Goal: Information Seeking & Learning: Find specific fact

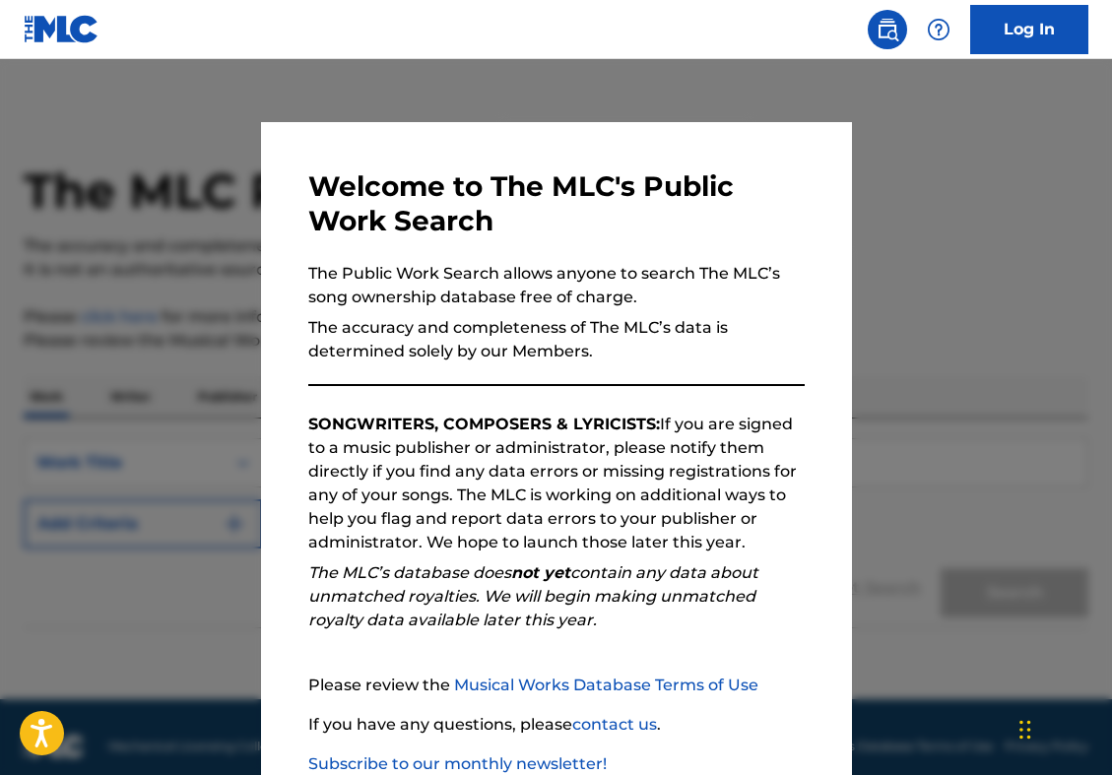
scroll to position [126, 0]
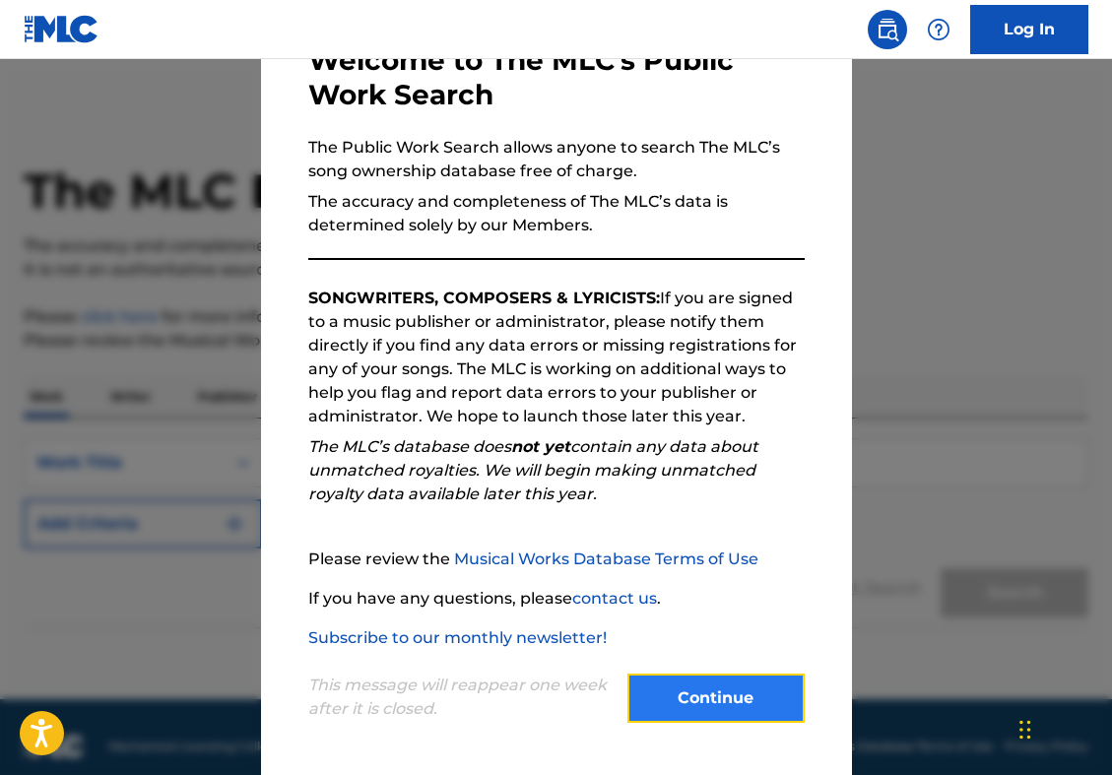
click at [675, 703] on button "Continue" at bounding box center [715, 698] width 177 height 49
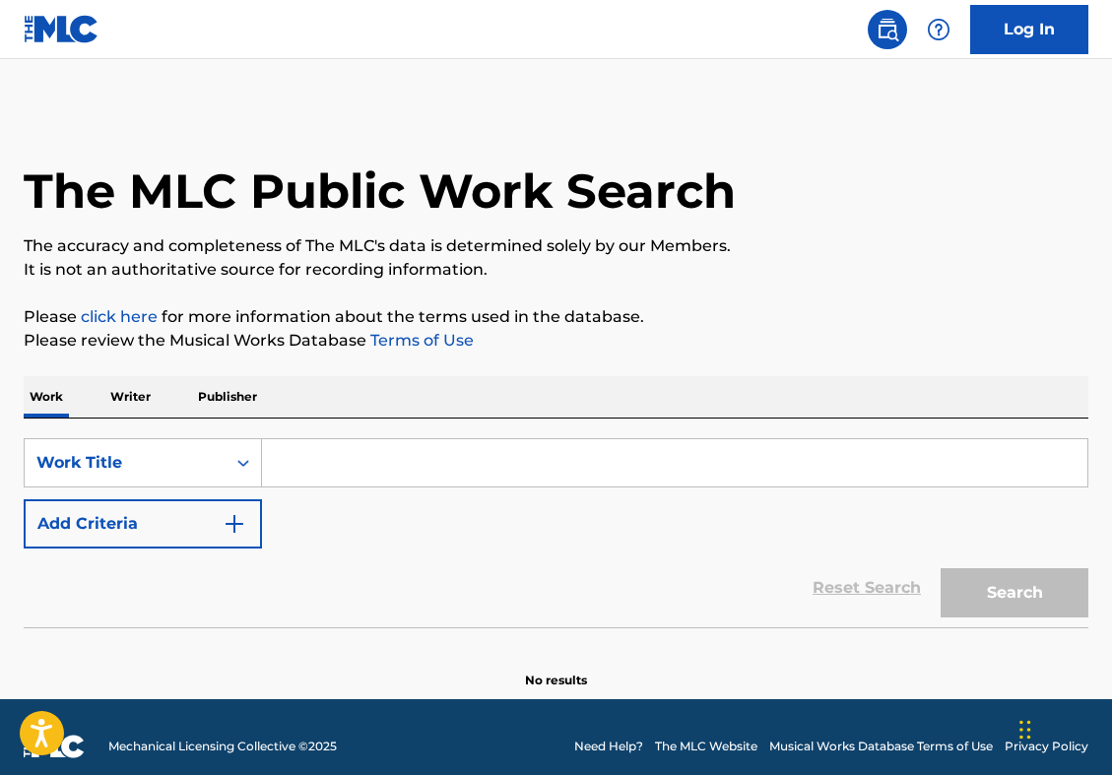
click at [348, 457] on input "Search Form" at bounding box center [674, 462] width 825 height 47
click at [112, 387] on p "Writer" at bounding box center [130, 396] width 52 height 41
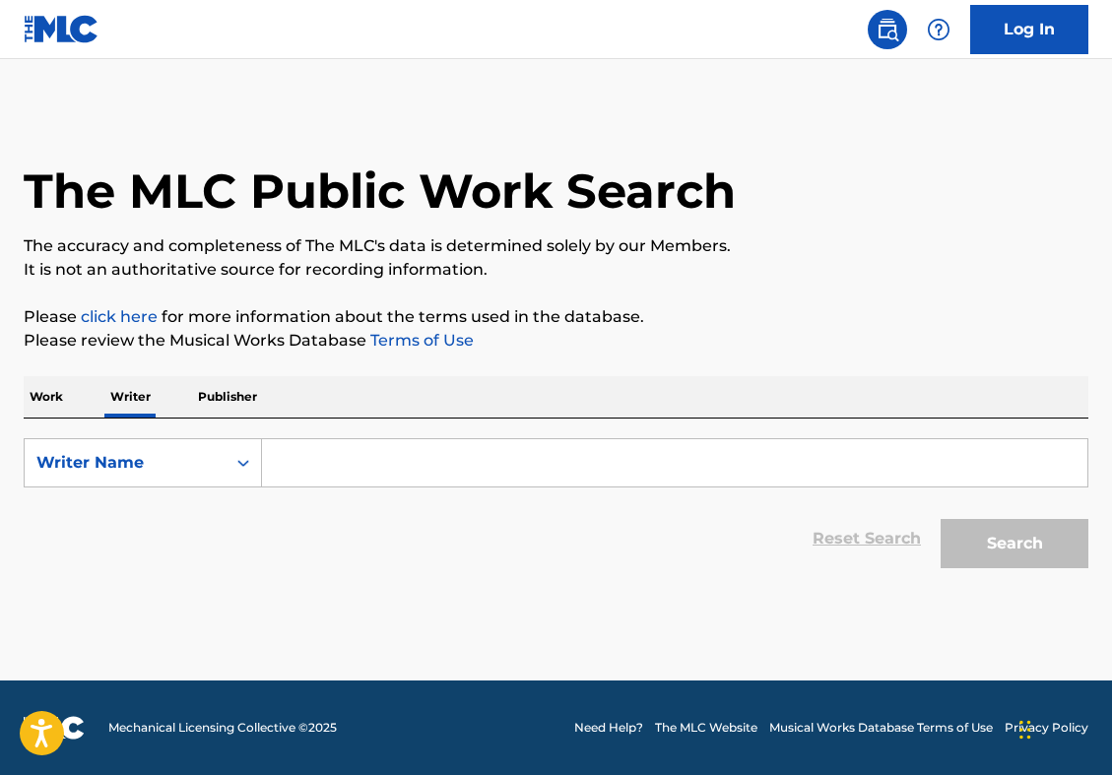
click at [316, 465] on input "Search Form" at bounding box center [674, 462] width 825 height 47
paste input "[PERSON_NAME] [PERSON_NAME]"
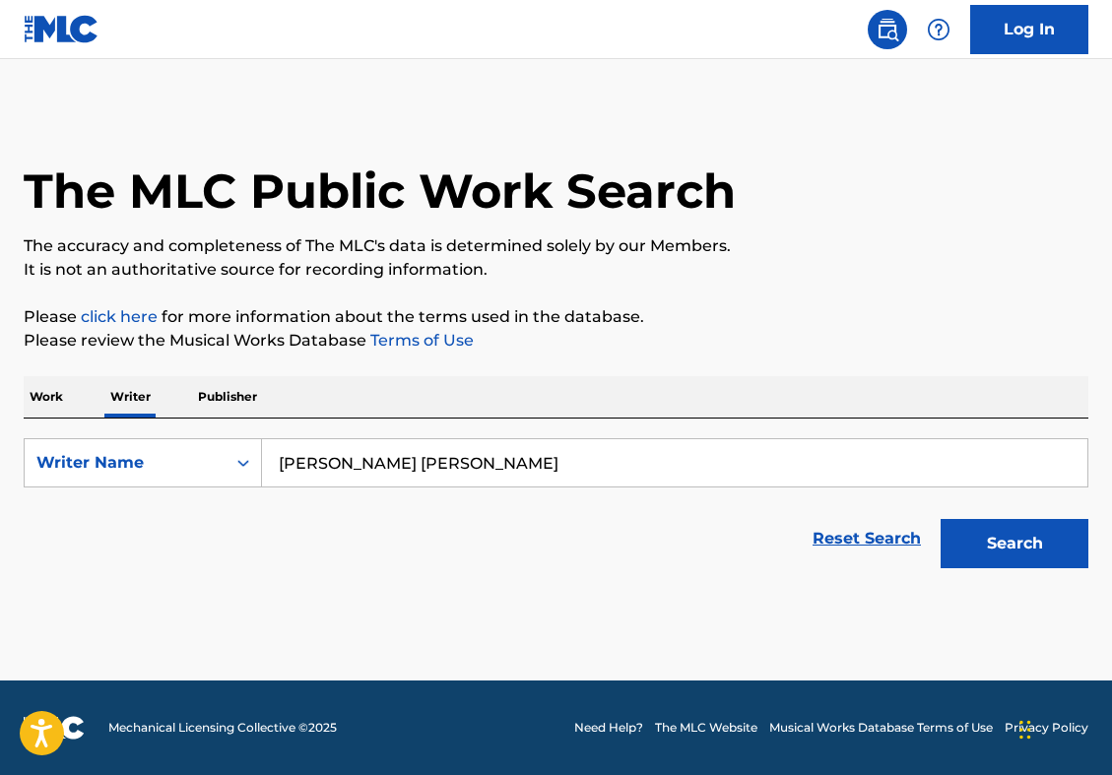
type input "[PERSON_NAME] [PERSON_NAME]"
click at [941, 519] on button "Search" at bounding box center [1015, 543] width 148 height 49
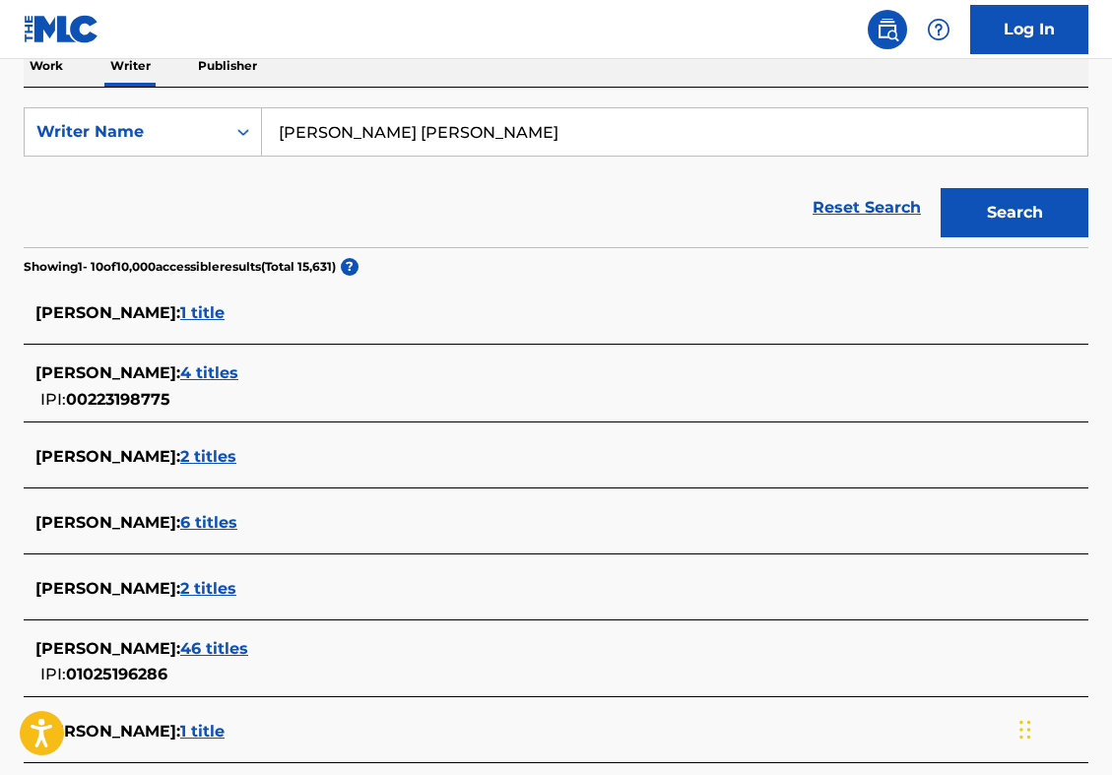
scroll to position [339, 0]
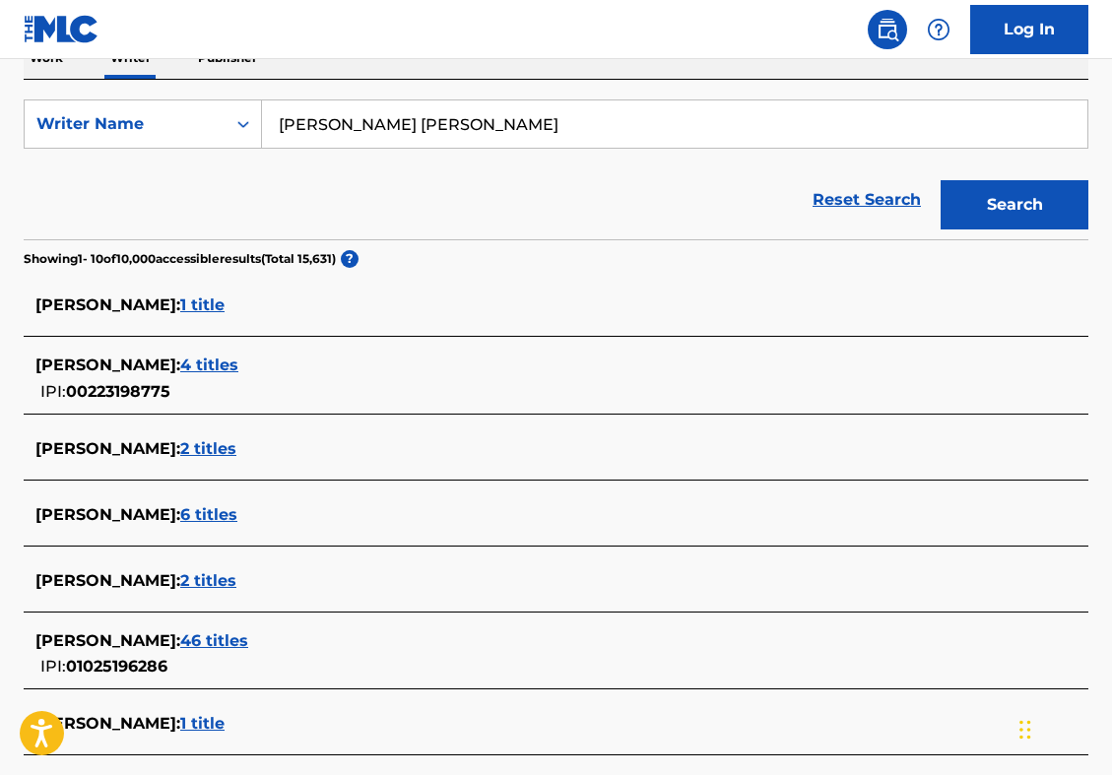
click at [248, 640] on span "46 titles" at bounding box center [214, 640] width 68 height 19
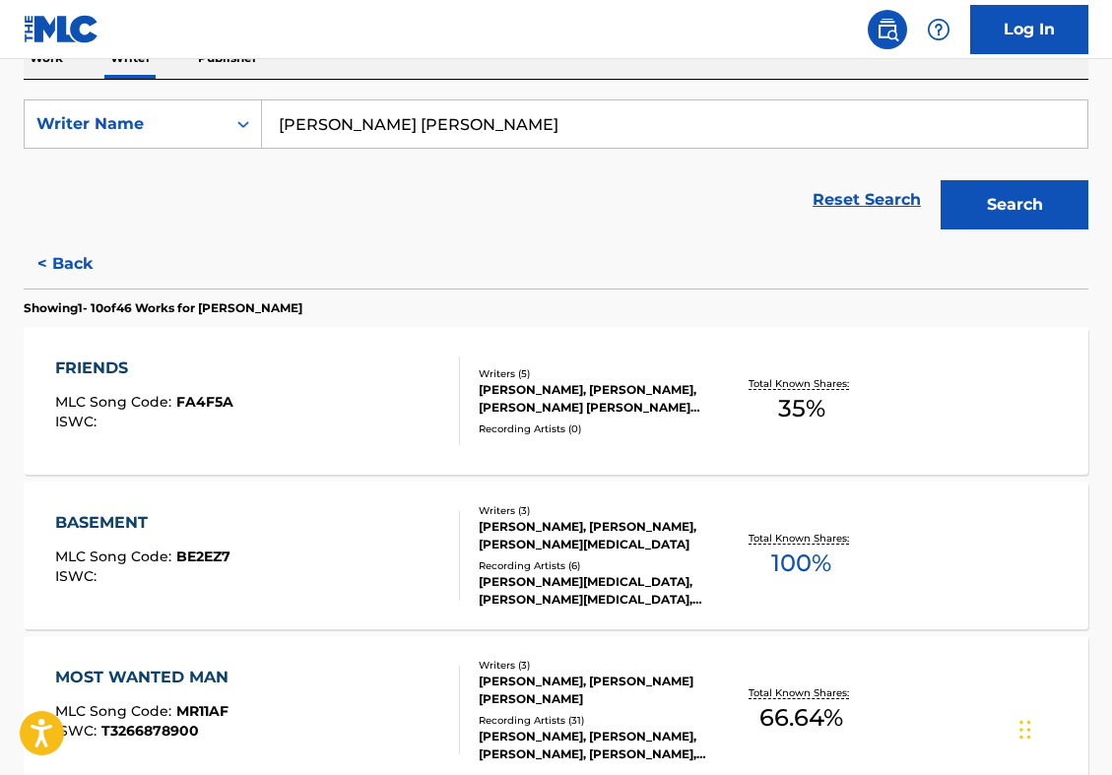
click at [404, 537] on div "BASEMENT MLC Song Code : BE2EZ7 ISWC :" at bounding box center [257, 555] width 405 height 89
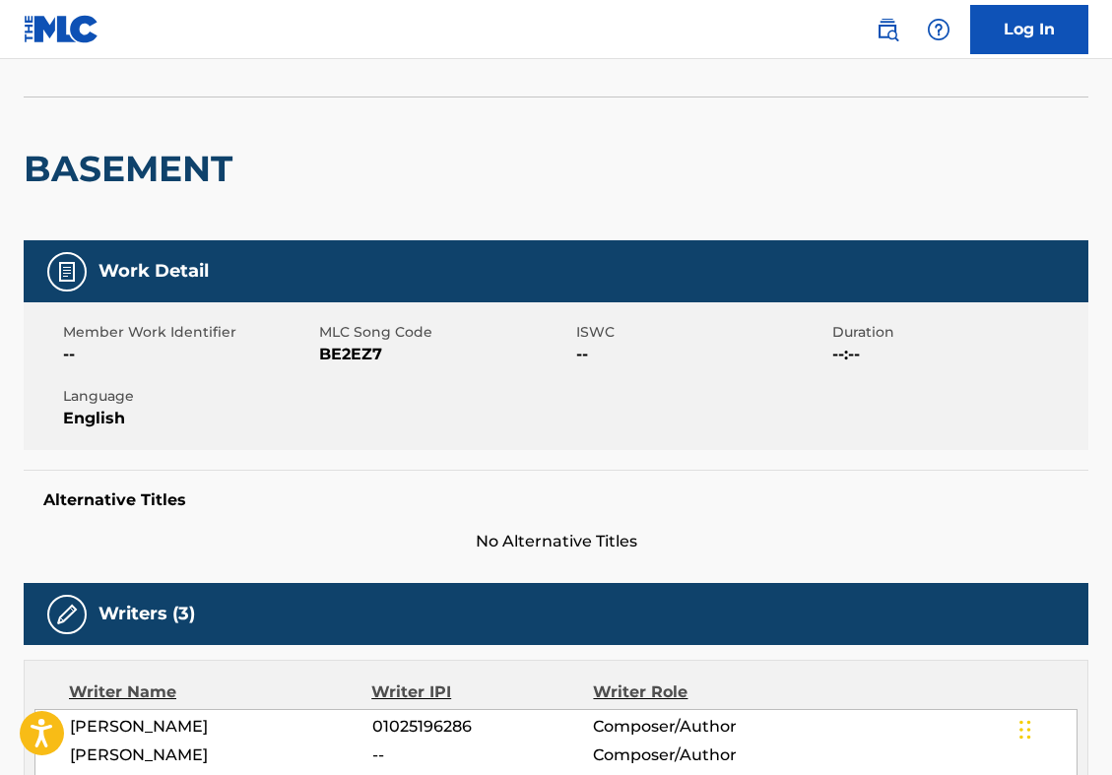
scroll to position [92, 0]
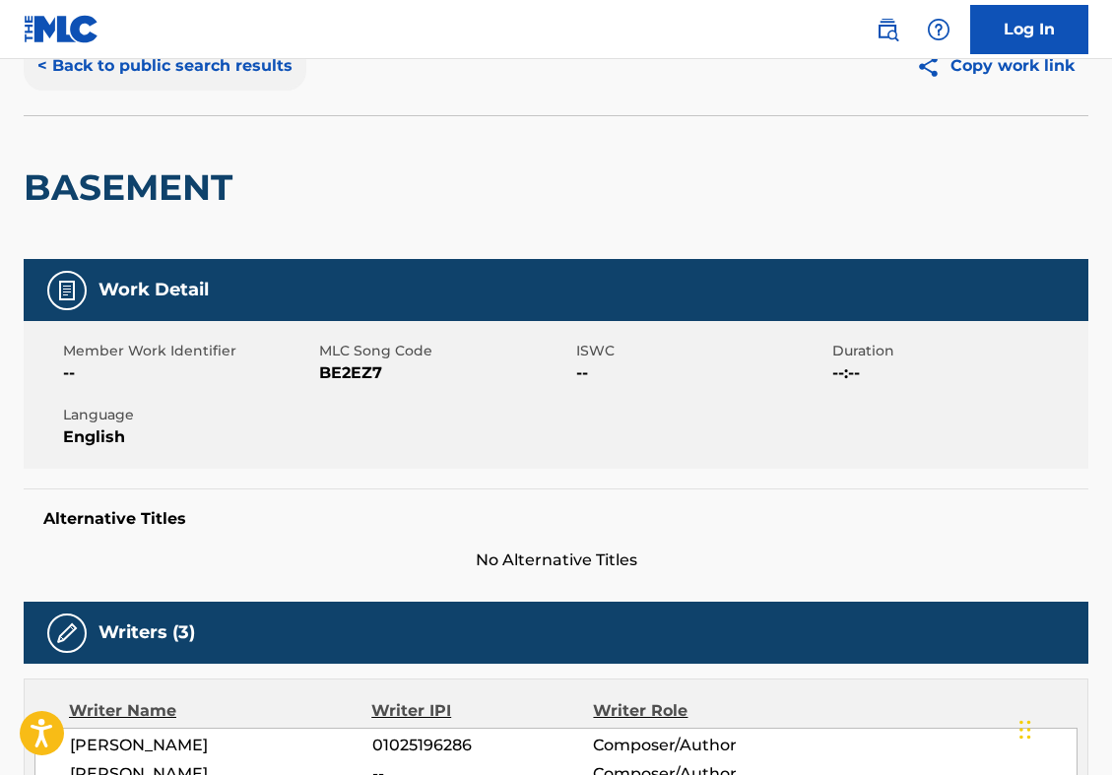
click at [244, 73] on button "< Back to public search results" at bounding box center [165, 65] width 283 height 49
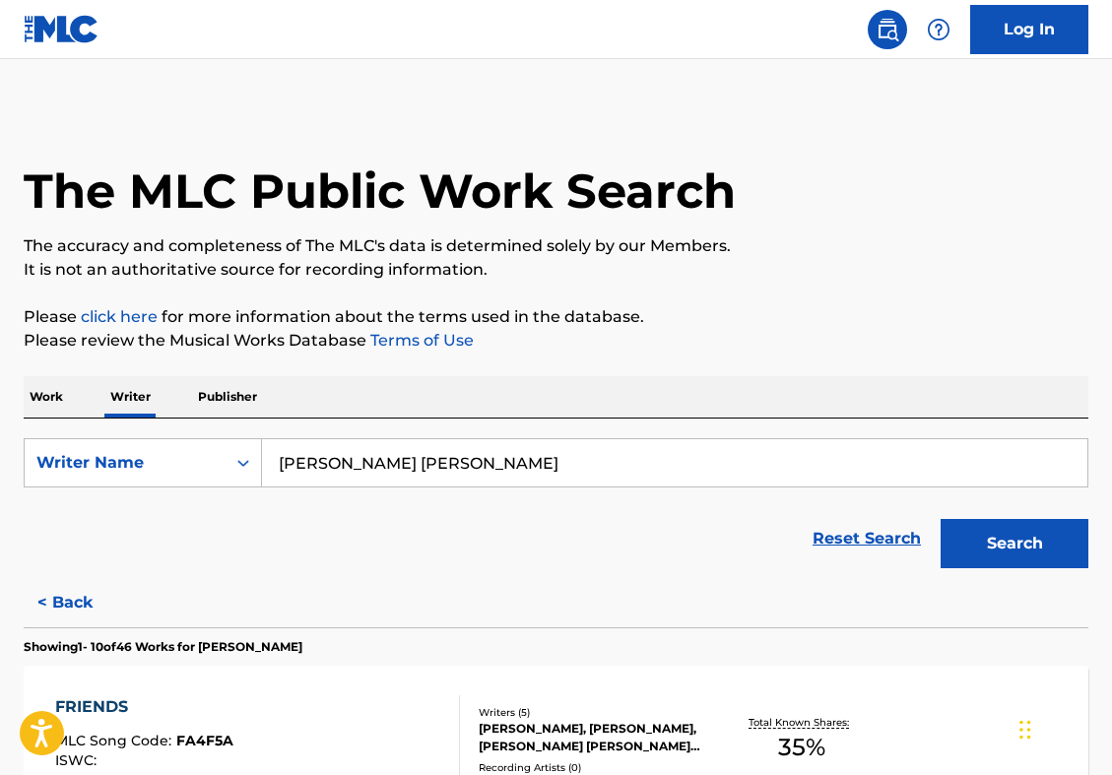
click at [410, 457] on input "[PERSON_NAME] [PERSON_NAME]" at bounding box center [674, 462] width 825 height 47
paste input "POMERANZ [PERSON_NAME]"
type input "POMERANZ [PERSON_NAME]"
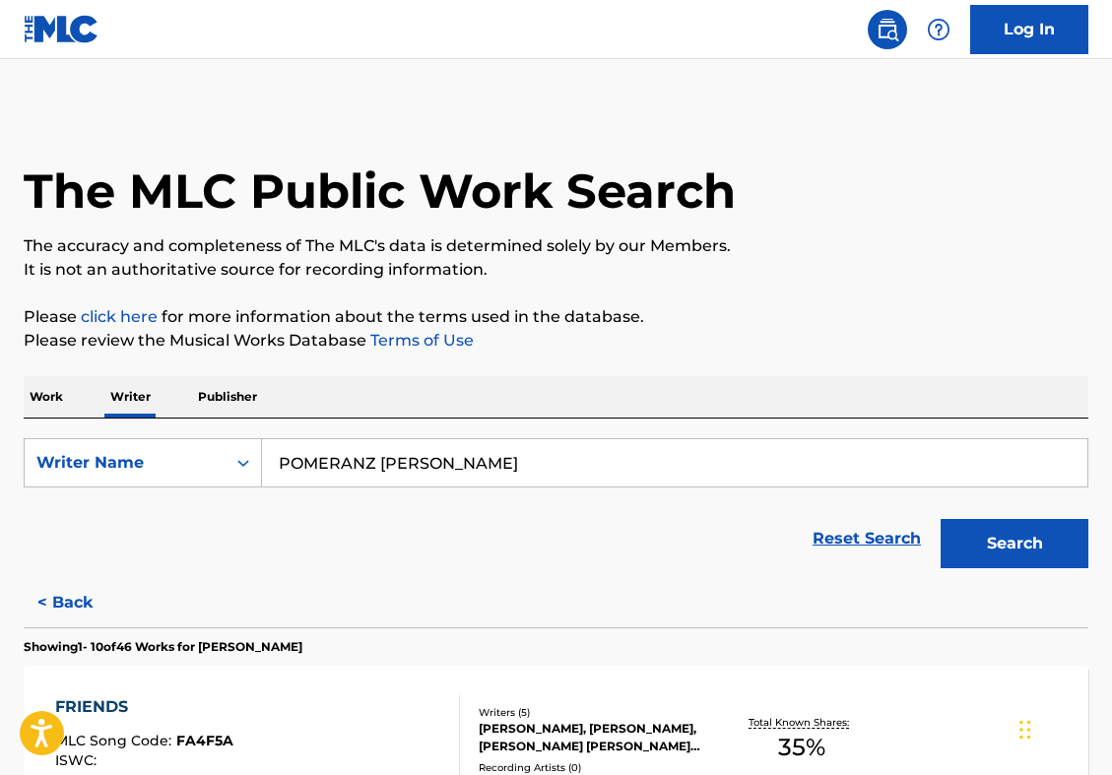
click at [941, 519] on button "Search" at bounding box center [1015, 543] width 148 height 49
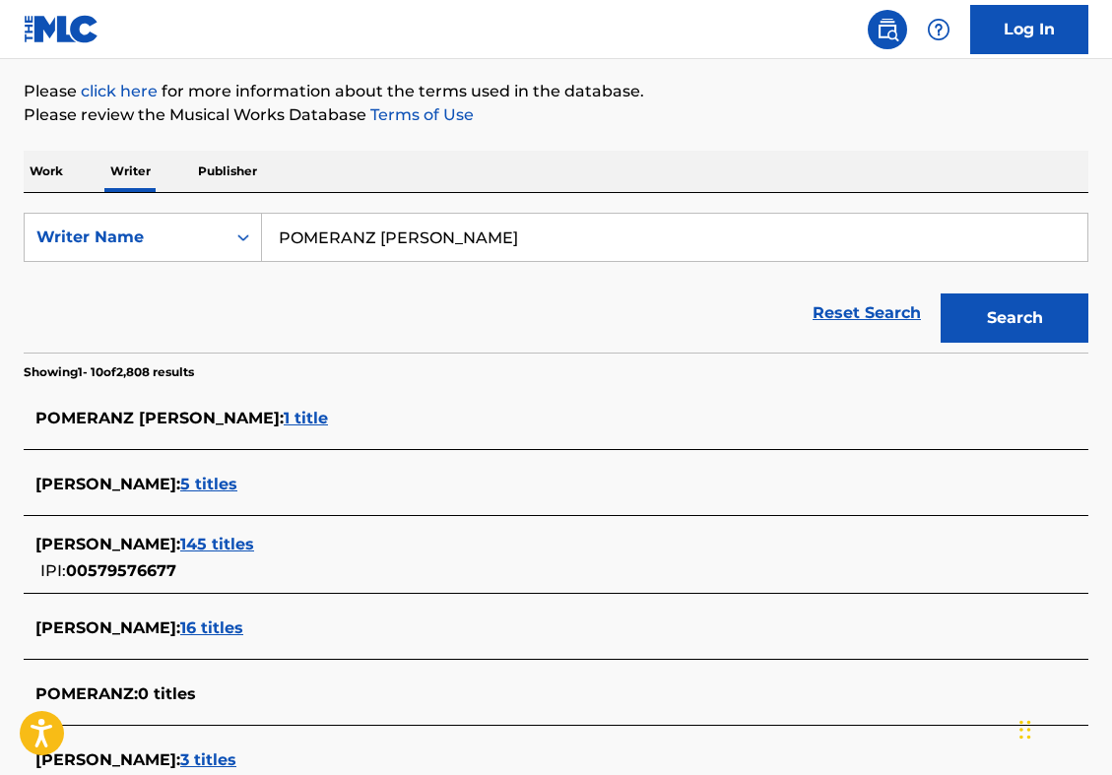
scroll to position [227, 0]
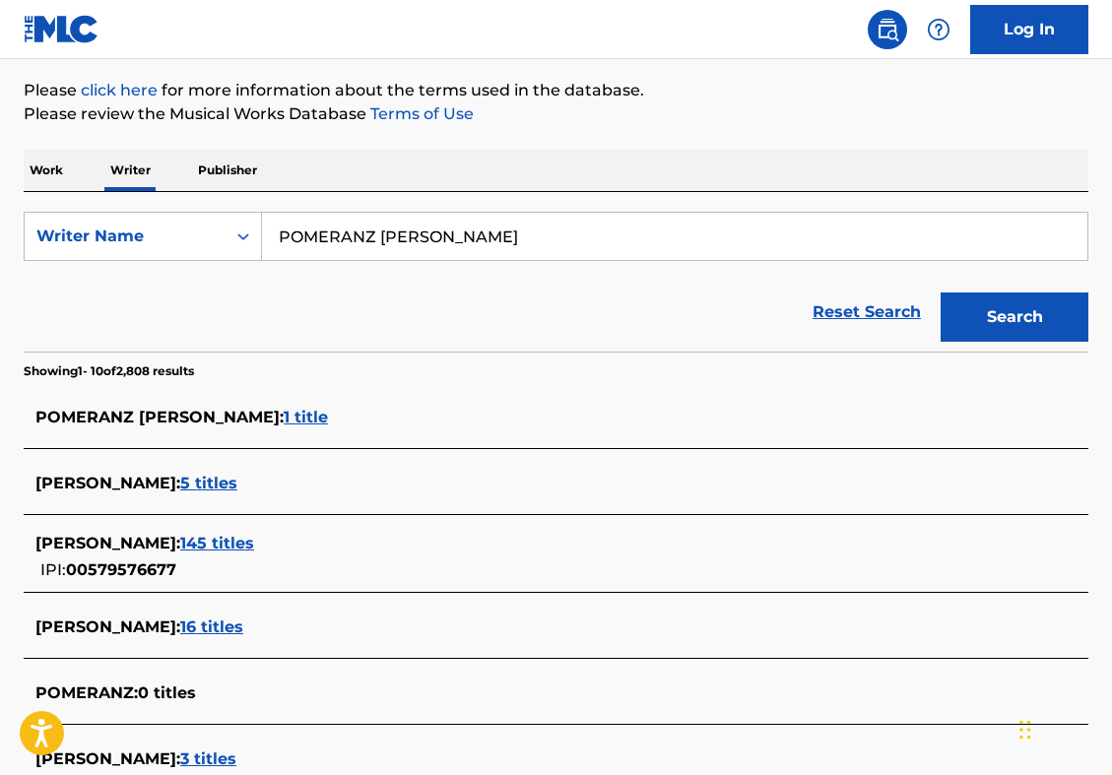
click at [241, 553] on span "145 titles" at bounding box center [217, 543] width 74 height 19
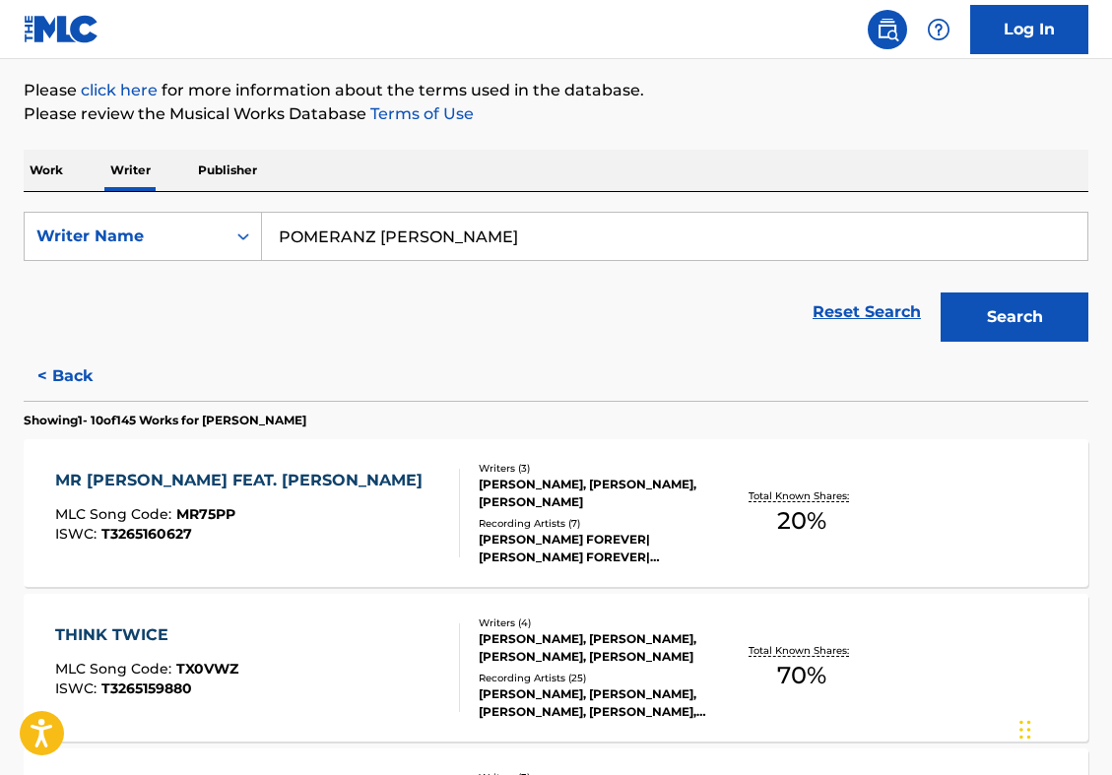
click at [409, 493] on div "MR [PERSON_NAME] FEAT. [PERSON_NAME] MLC Song Code : MR75PP ISWC : T3265160627" at bounding box center [257, 513] width 405 height 89
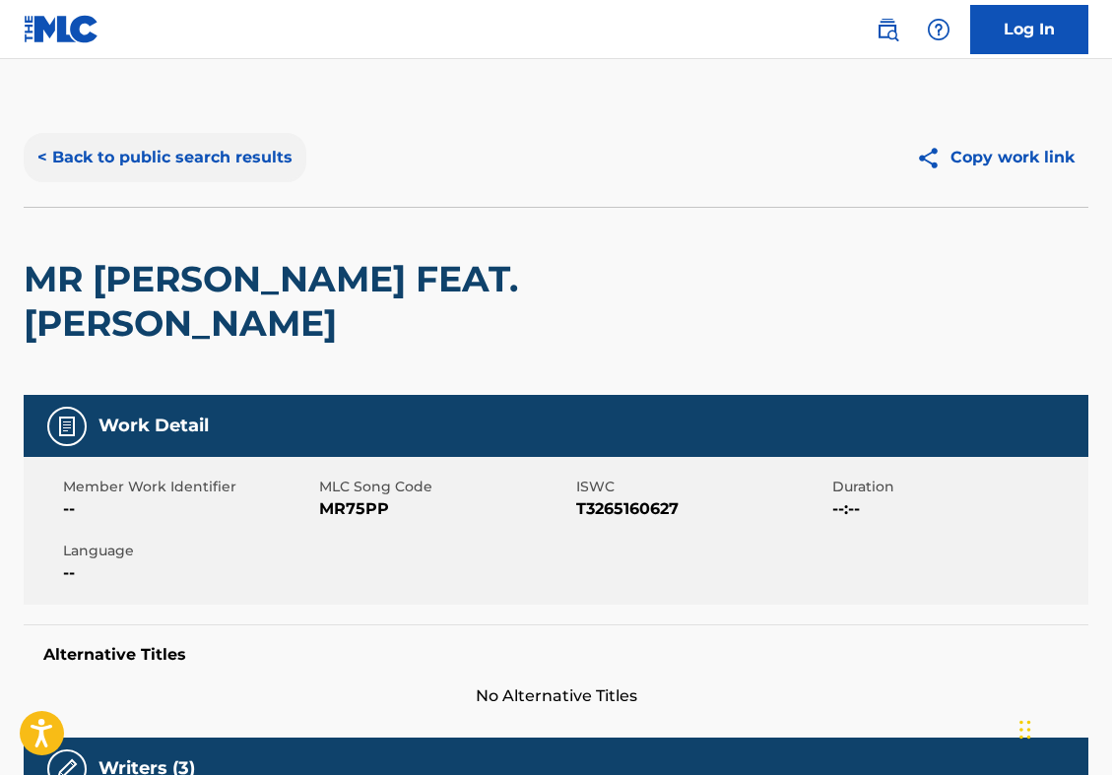
click at [179, 160] on button "< Back to public search results" at bounding box center [165, 157] width 283 height 49
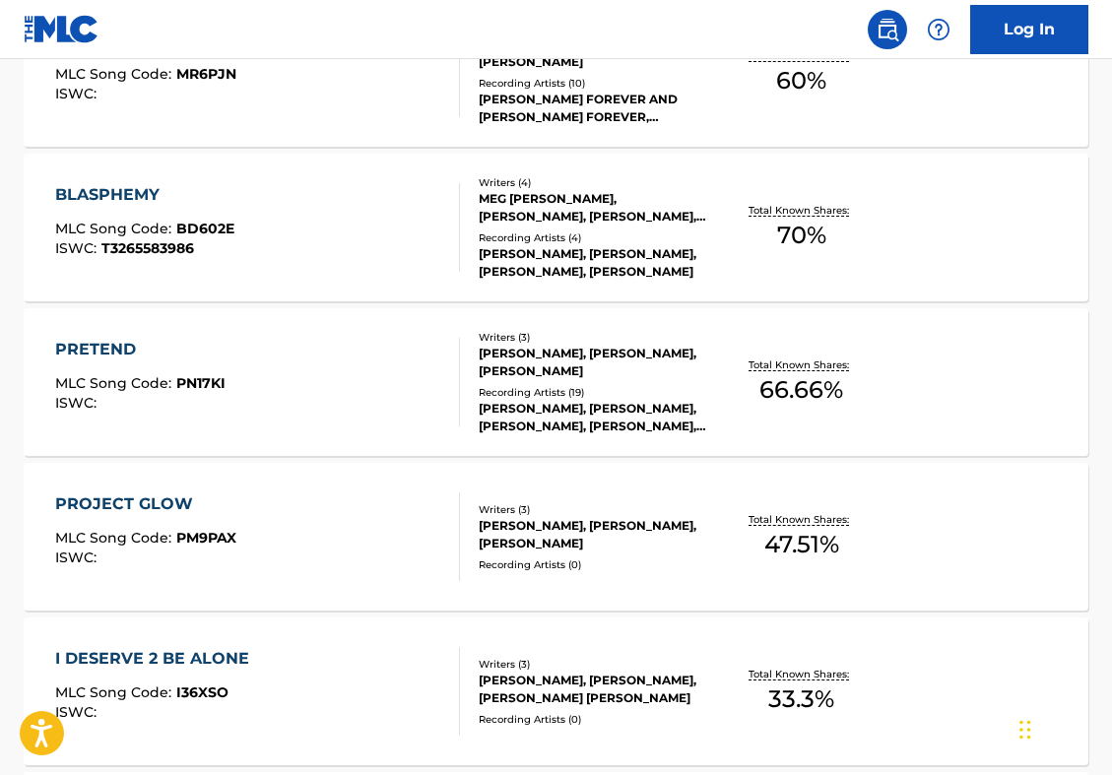
scroll to position [971, 0]
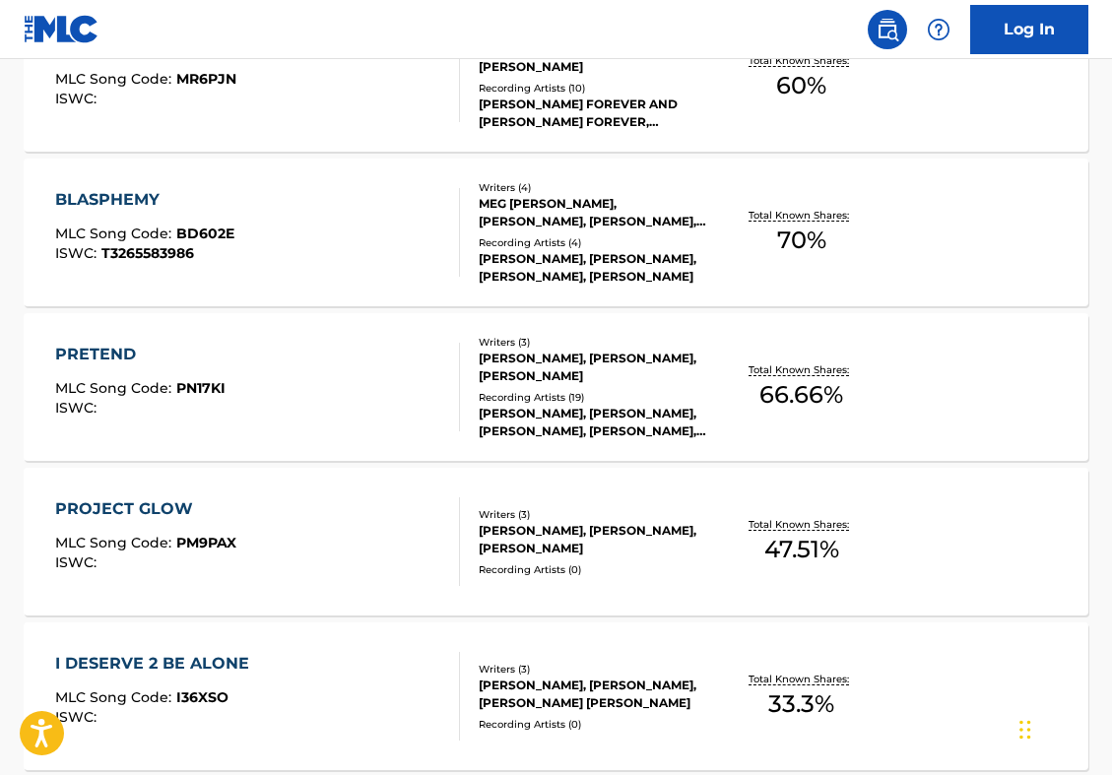
click at [290, 391] on div "PRETEND MLC Song Code : PN17KI ISWC :" at bounding box center [257, 387] width 405 height 89
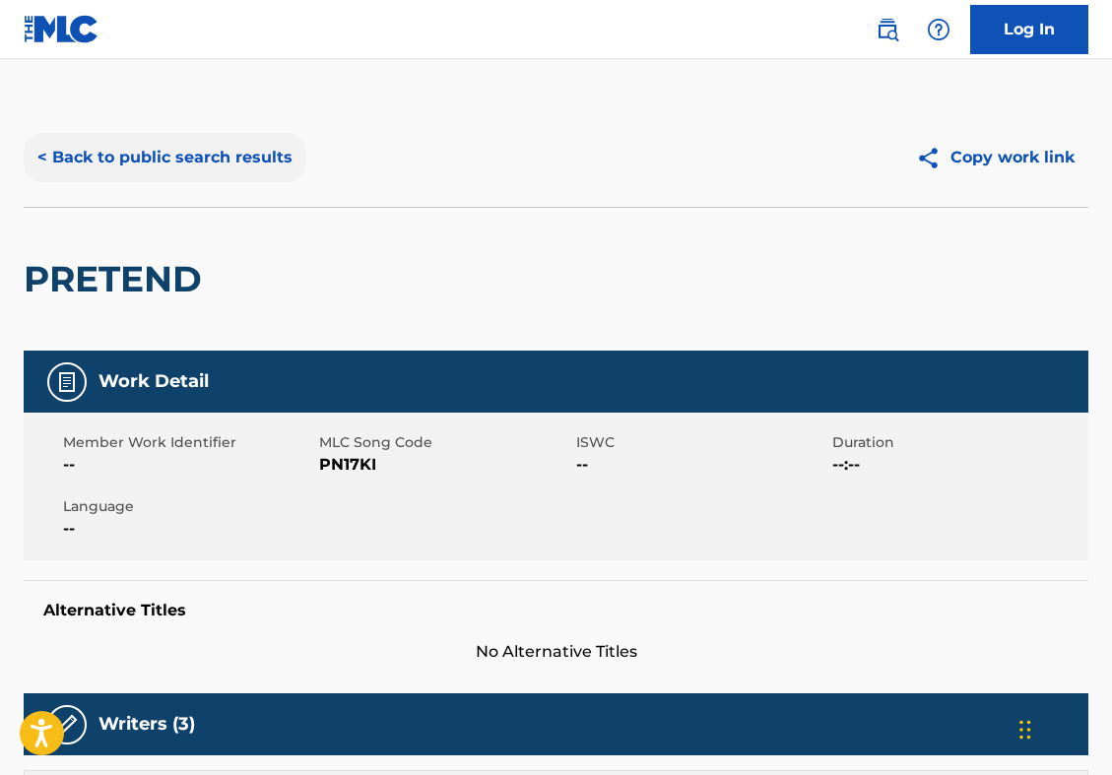
click at [201, 147] on button "< Back to public search results" at bounding box center [165, 157] width 283 height 49
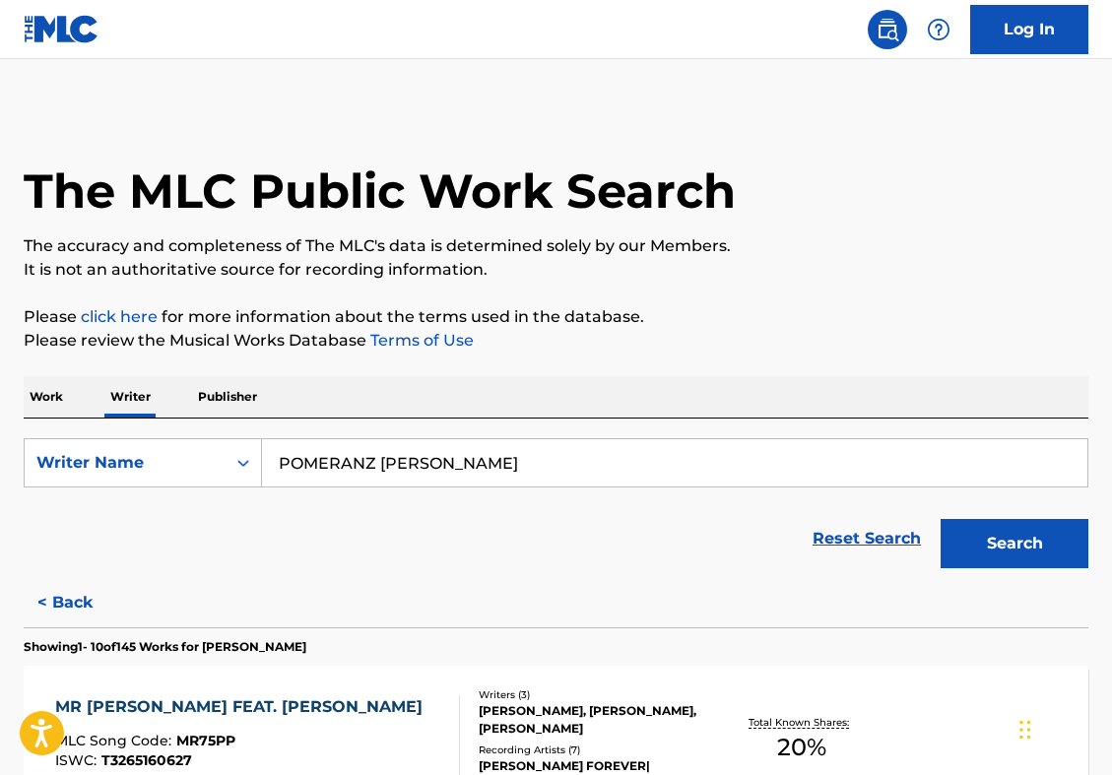
click at [419, 452] on input "POMERANZ [PERSON_NAME]" at bounding box center [674, 462] width 825 height 47
paste input "[PERSON_NAME] [PERSON_NAME]"
type input "[PERSON_NAME] [PERSON_NAME]"
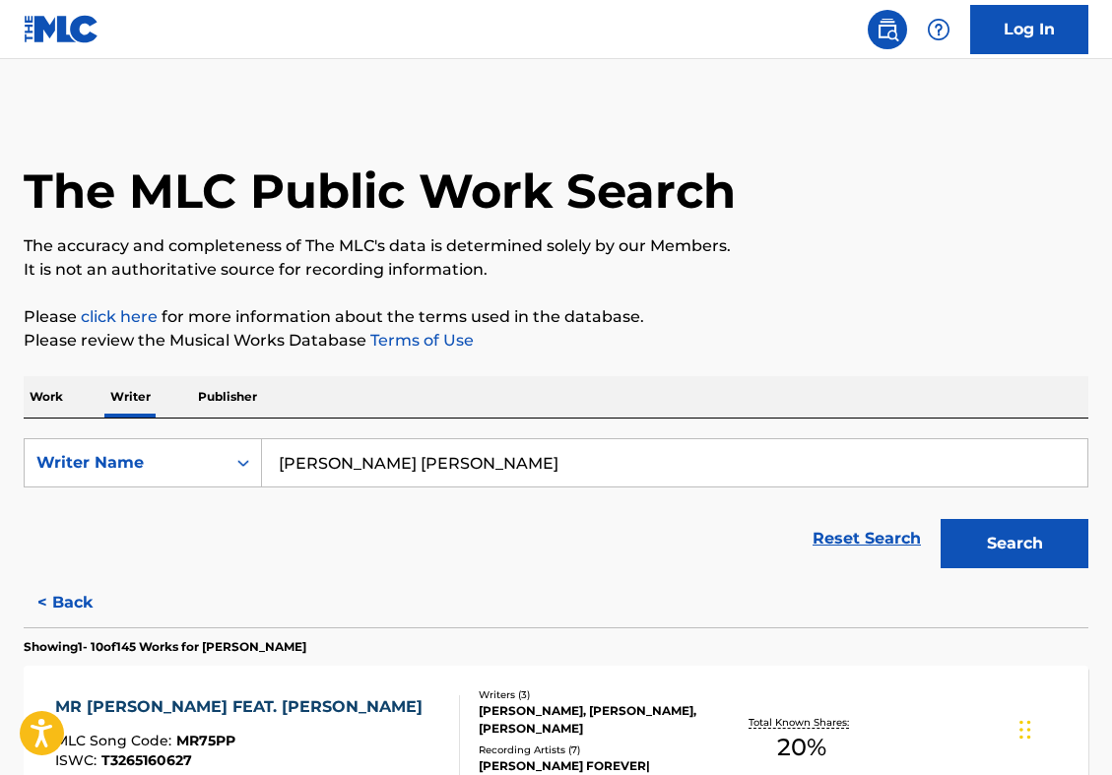
click at [941, 519] on button "Search" at bounding box center [1015, 543] width 148 height 49
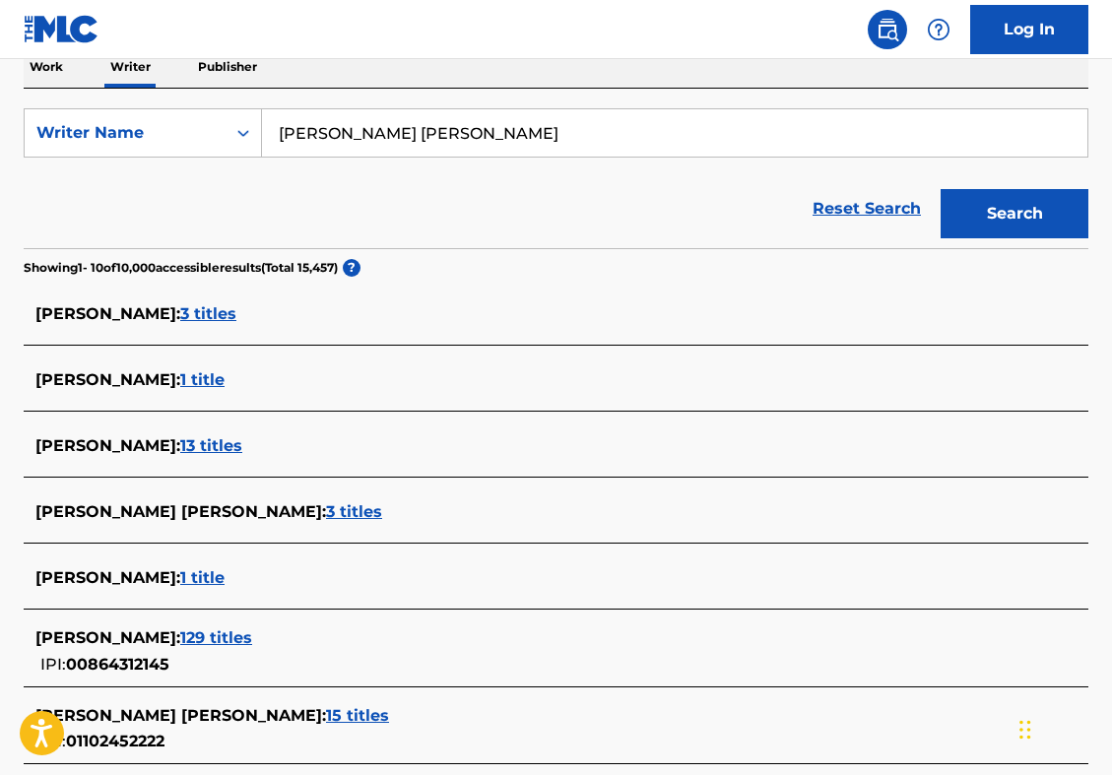
scroll to position [365, 0]
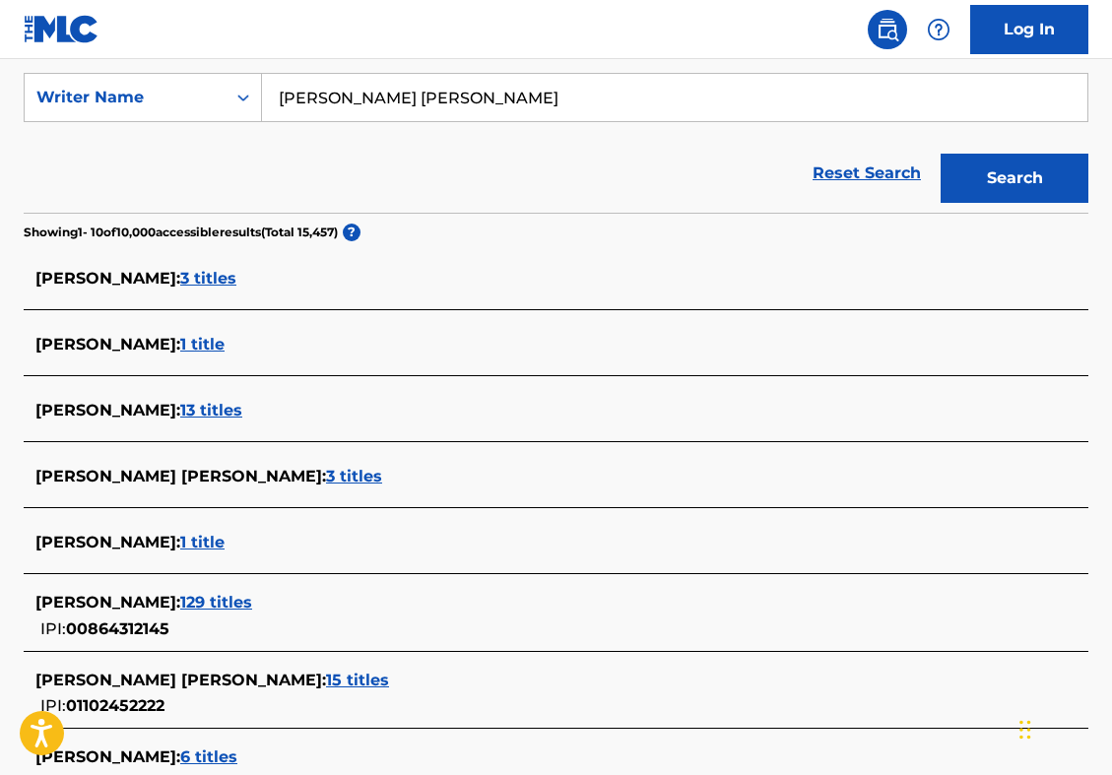
click at [252, 600] on span "129 titles" at bounding box center [216, 602] width 72 height 19
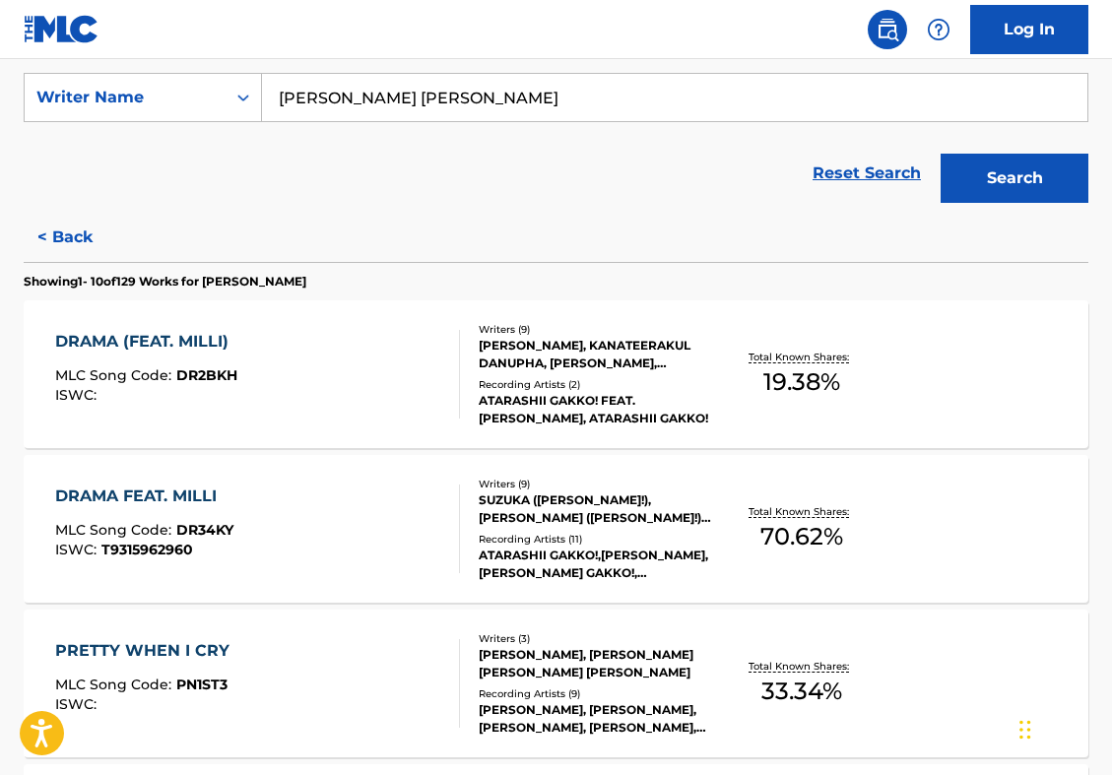
click at [361, 575] on div "DRAMA FEAT. MILLI MLC Song Code : DR34KY ISWC : T9315962960 Writers ( 9 ) [PERS…" at bounding box center [556, 529] width 1065 height 148
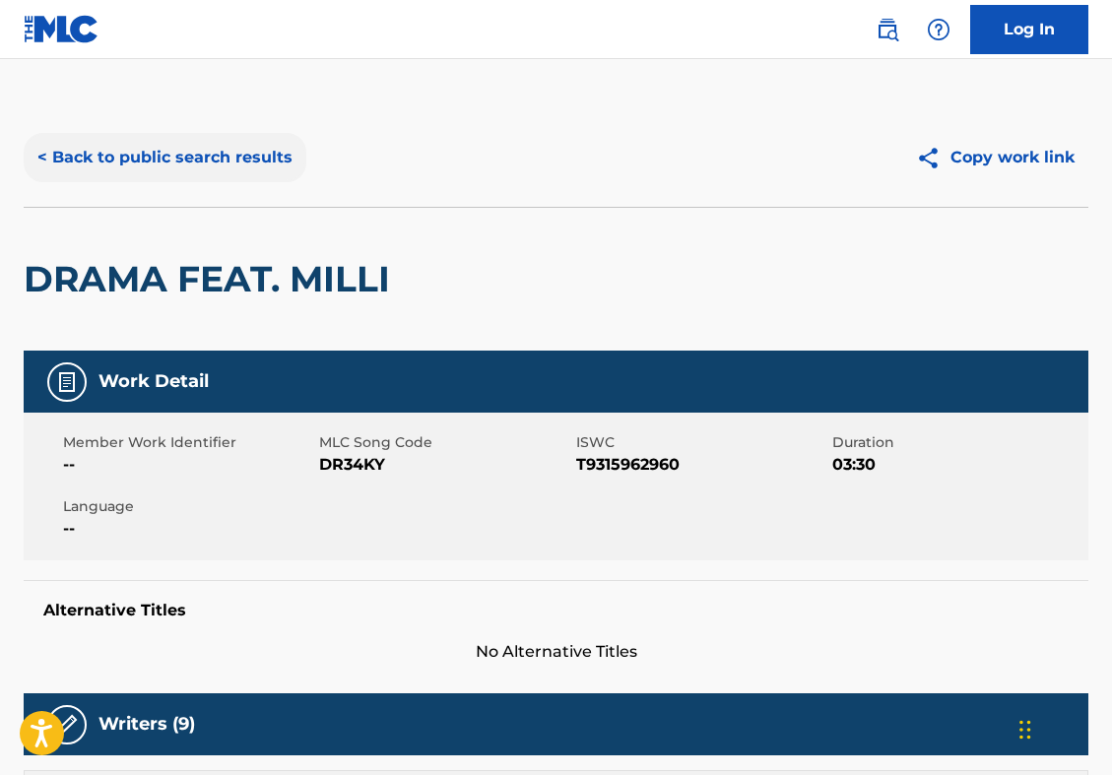
click at [200, 164] on button "< Back to public search results" at bounding box center [165, 157] width 283 height 49
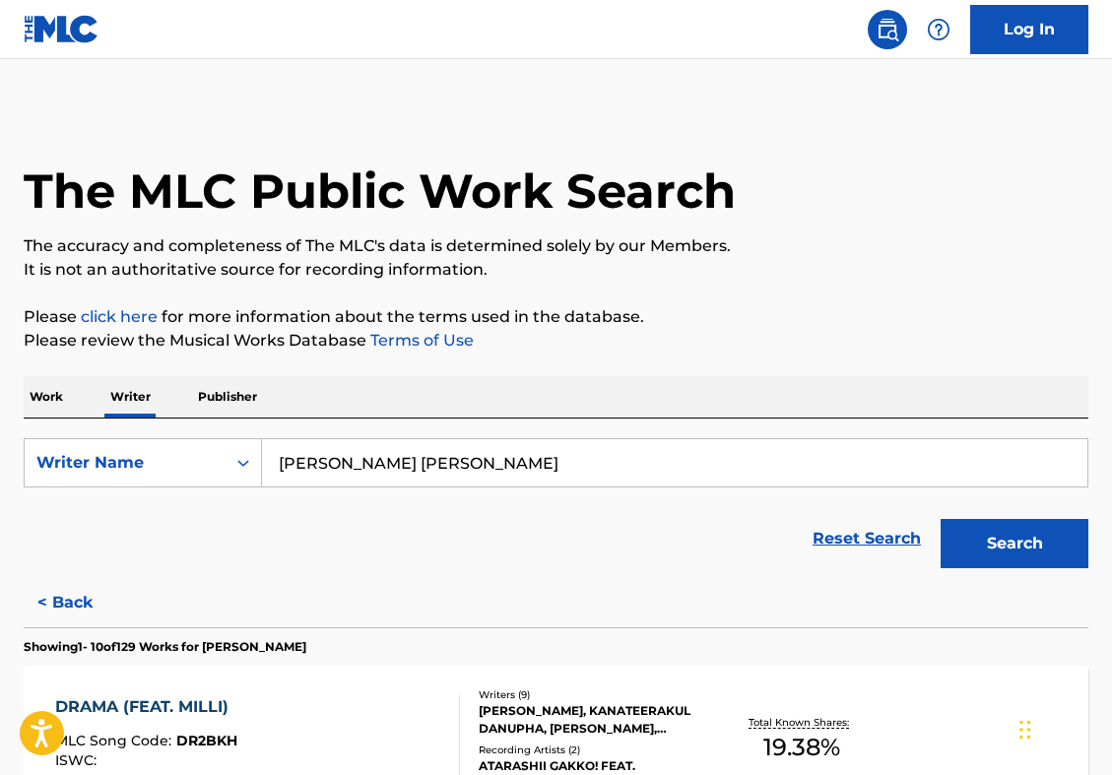
click at [350, 453] on input "[PERSON_NAME] [PERSON_NAME]" at bounding box center [674, 462] width 825 height 47
paste input "[PERSON_NAME] [PERSON_NAME]"
type input "[PERSON_NAME] [PERSON_NAME]"
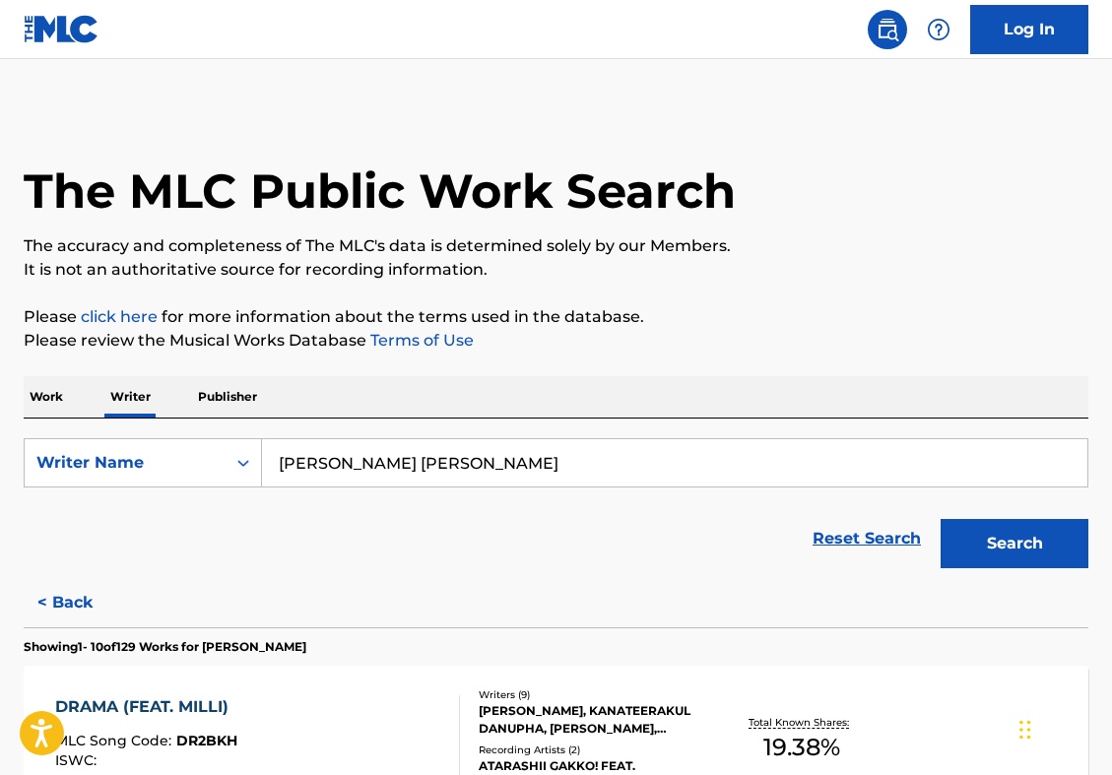
click at [941, 519] on button "Search" at bounding box center [1015, 543] width 148 height 49
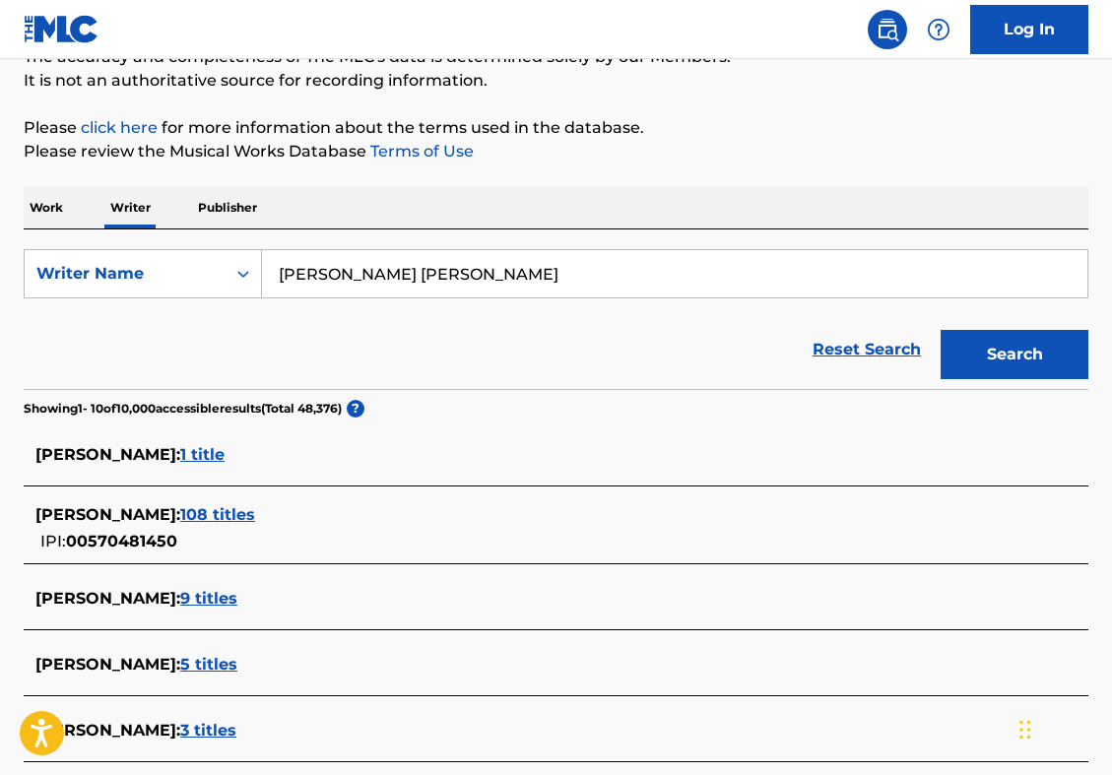
scroll to position [194, 0]
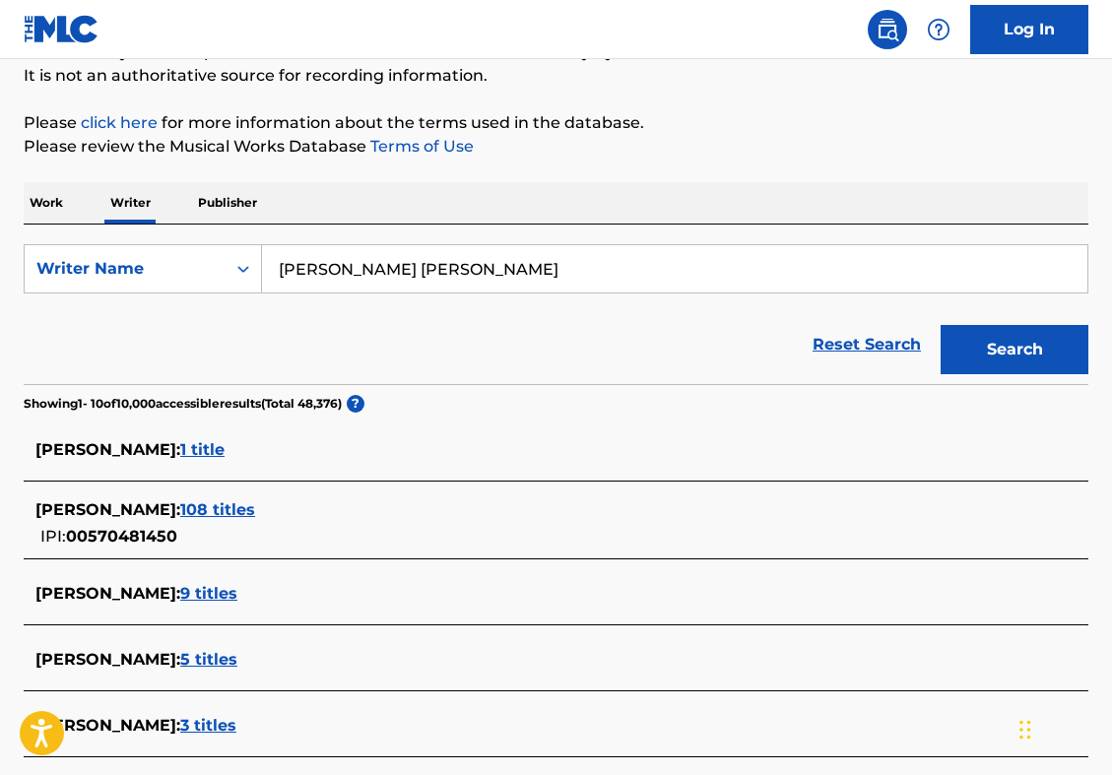
click at [255, 506] on span "108 titles" at bounding box center [217, 509] width 75 height 19
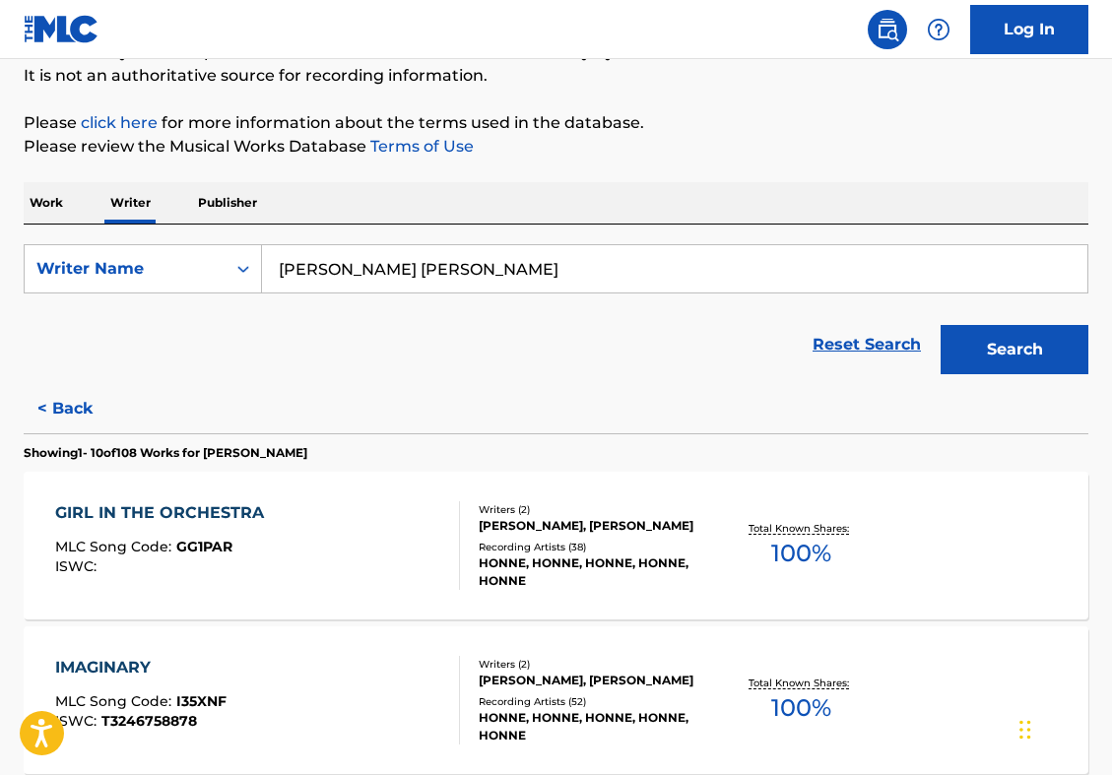
scroll to position [213, 0]
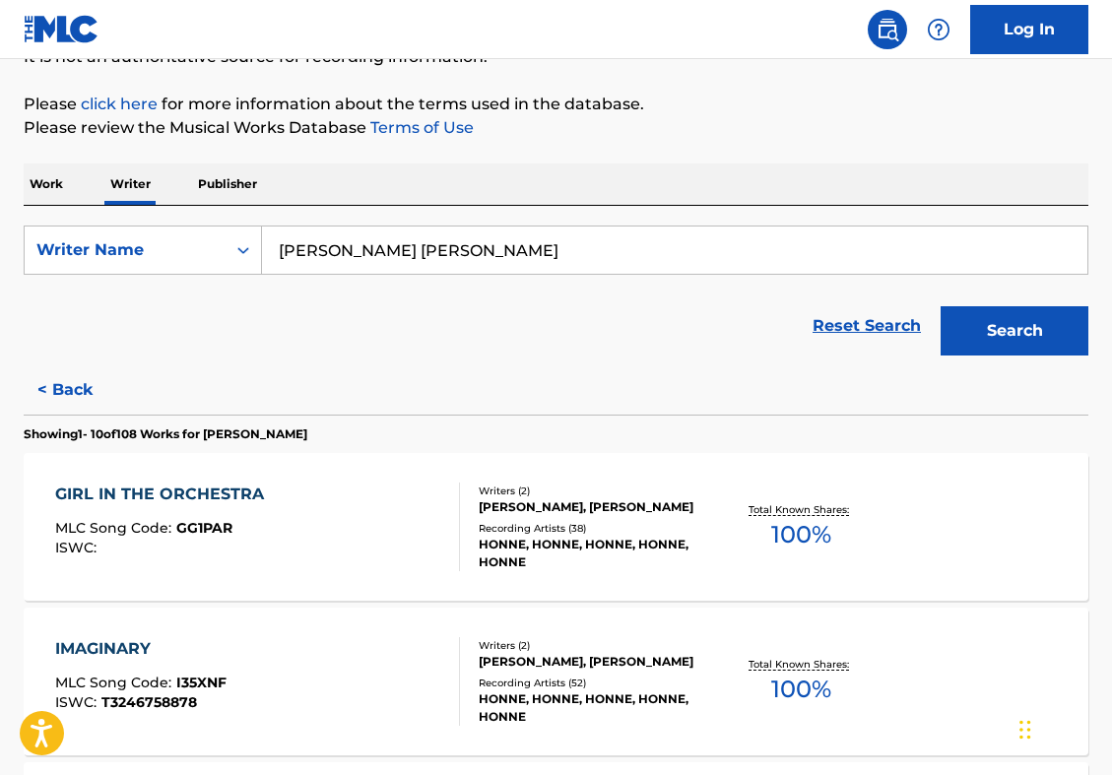
click at [354, 506] on div "GIRL IN THE ORCHESTRA MLC Song Code : GG1PAR ISWC :" at bounding box center [257, 527] width 405 height 89
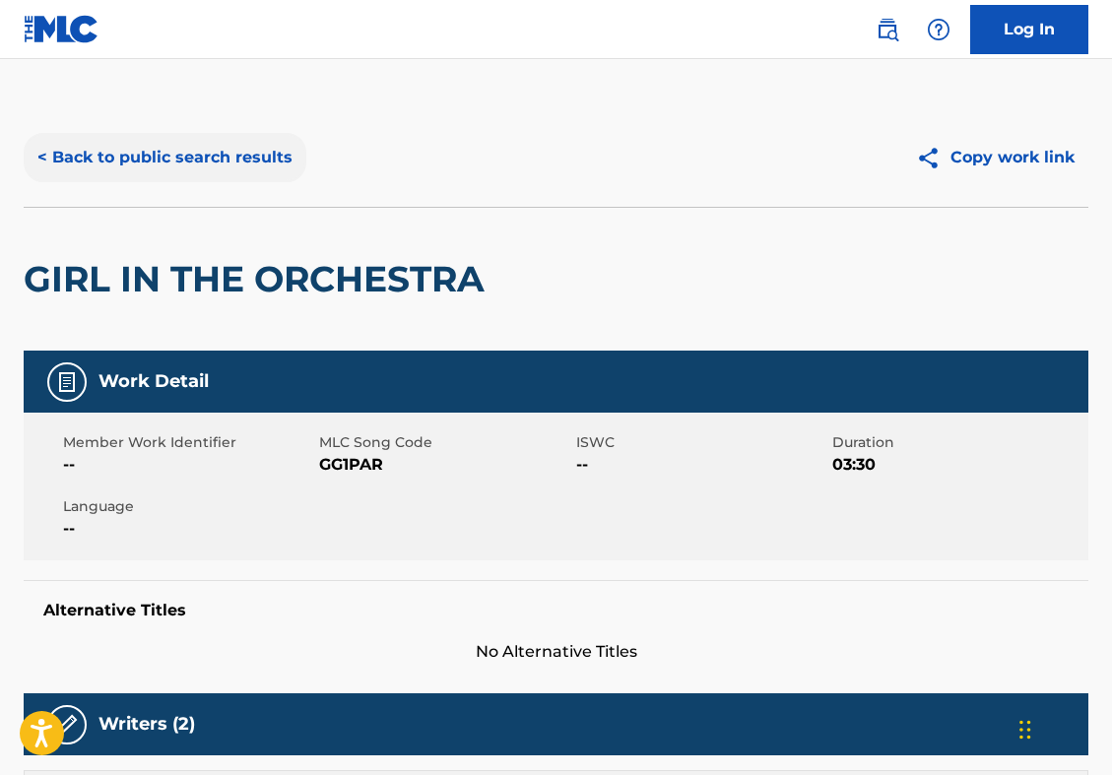
click at [203, 143] on button "< Back to public search results" at bounding box center [165, 157] width 283 height 49
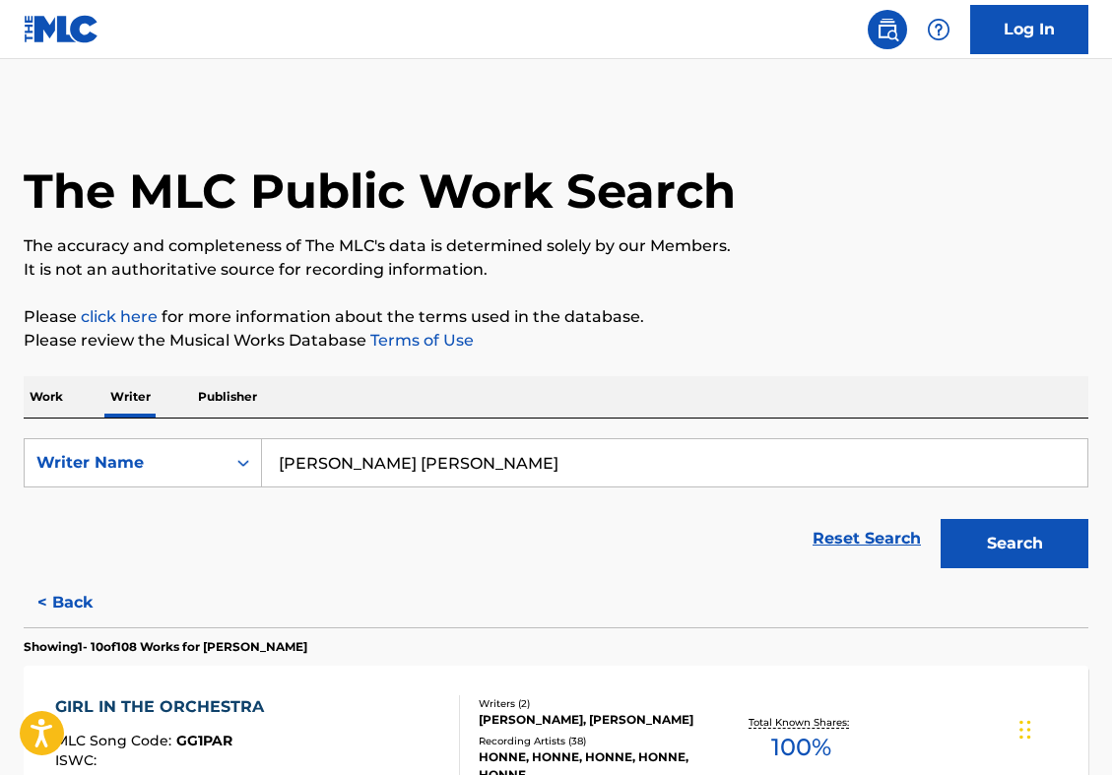
click at [337, 454] on input "[PERSON_NAME] [PERSON_NAME]" at bounding box center [674, 462] width 825 height 47
paste input "[PERSON_NAME] [PERSON_NAME]"
type input "[PERSON_NAME] [PERSON_NAME]"
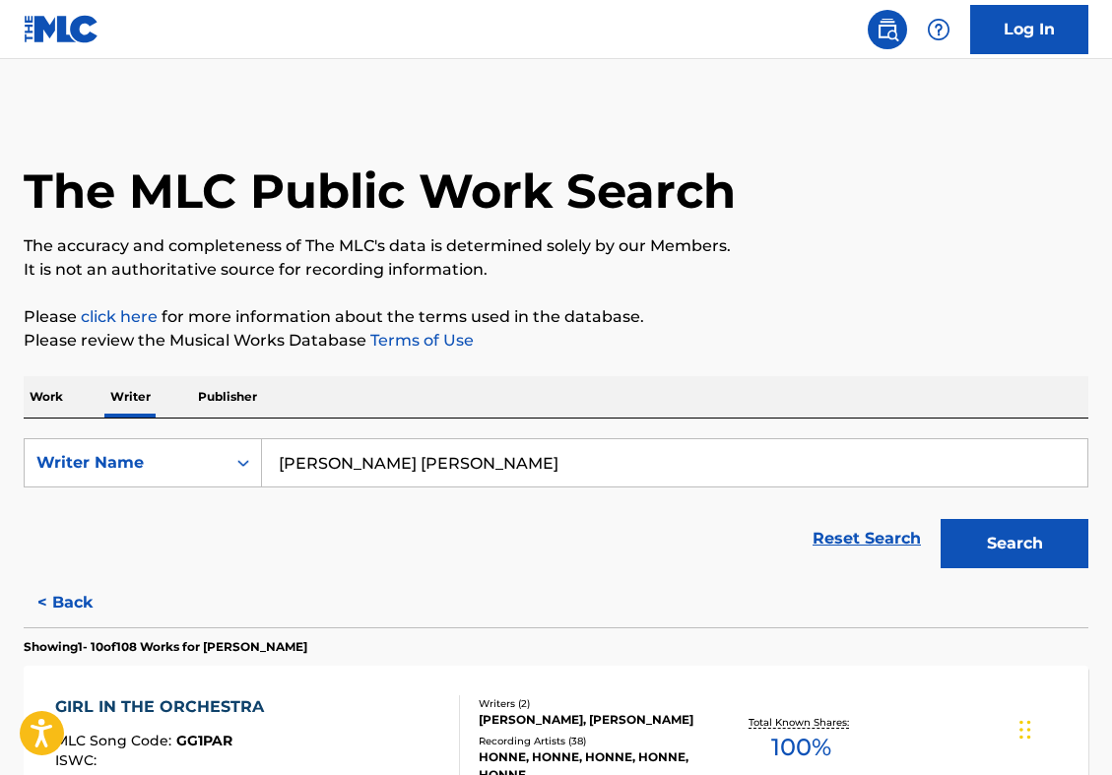
click at [941, 519] on button "Search" at bounding box center [1015, 543] width 148 height 49
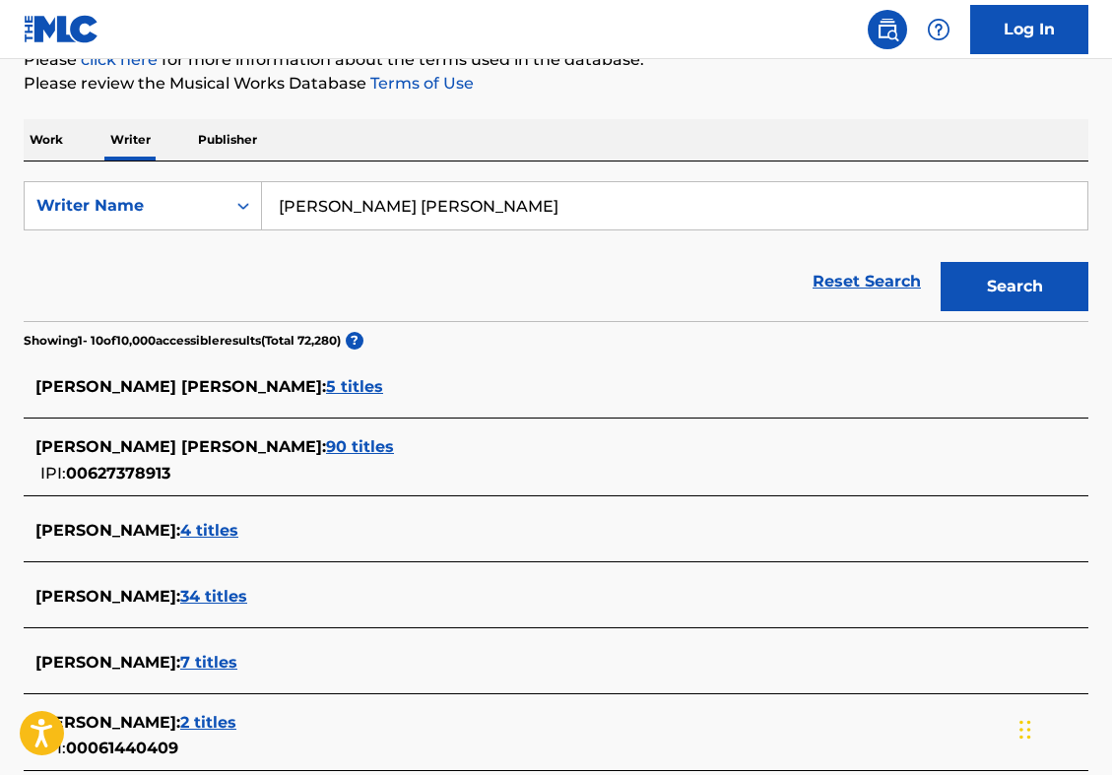
scroll to position [272, 0]
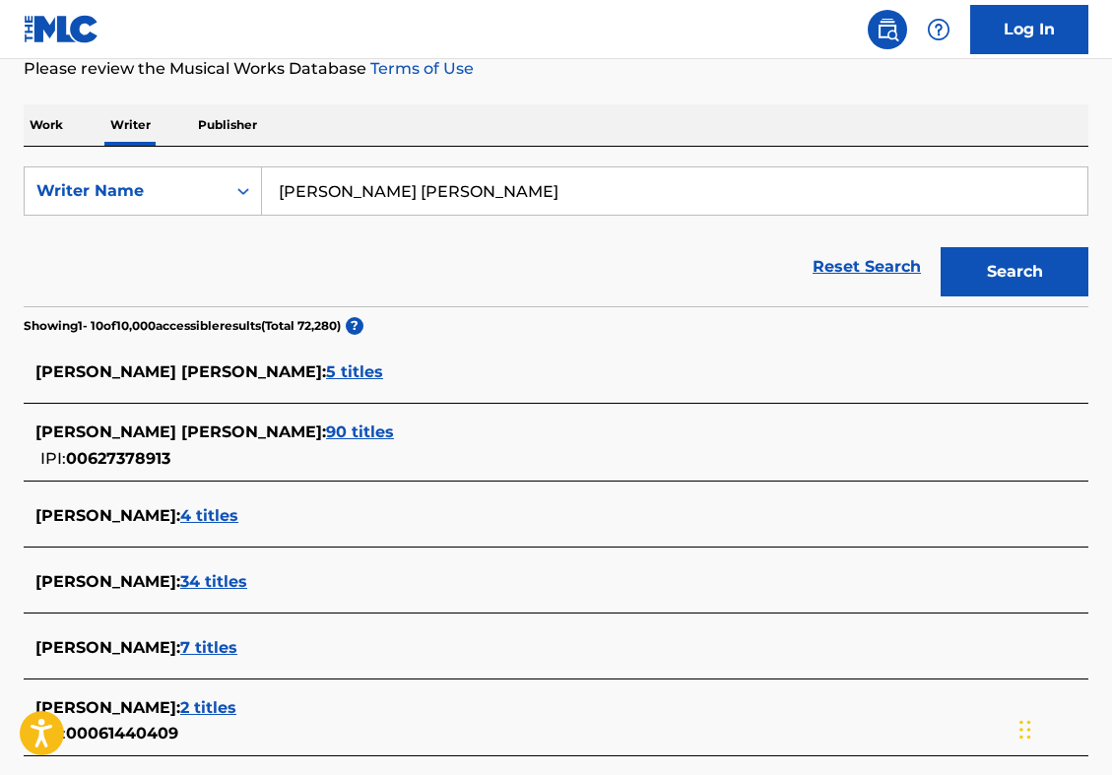
click at [326, 434] on span "90 titles" at bounding box center [360, 432] width 68 height 19
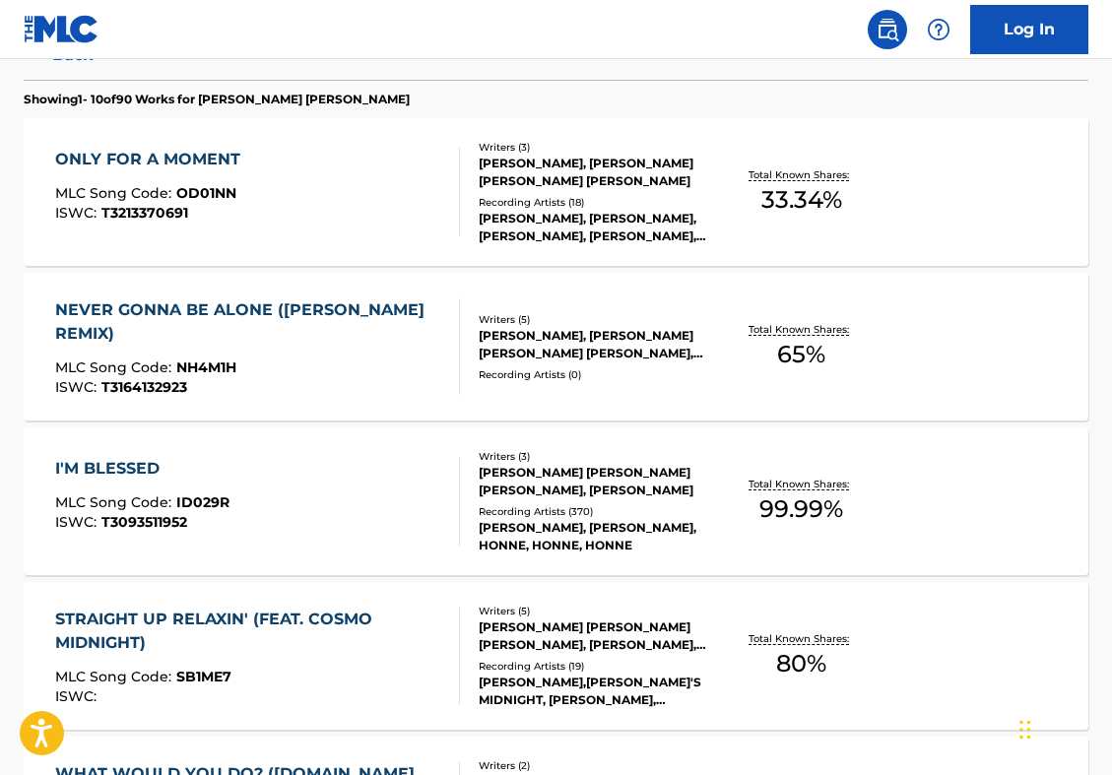
scroll to position [552, 0]
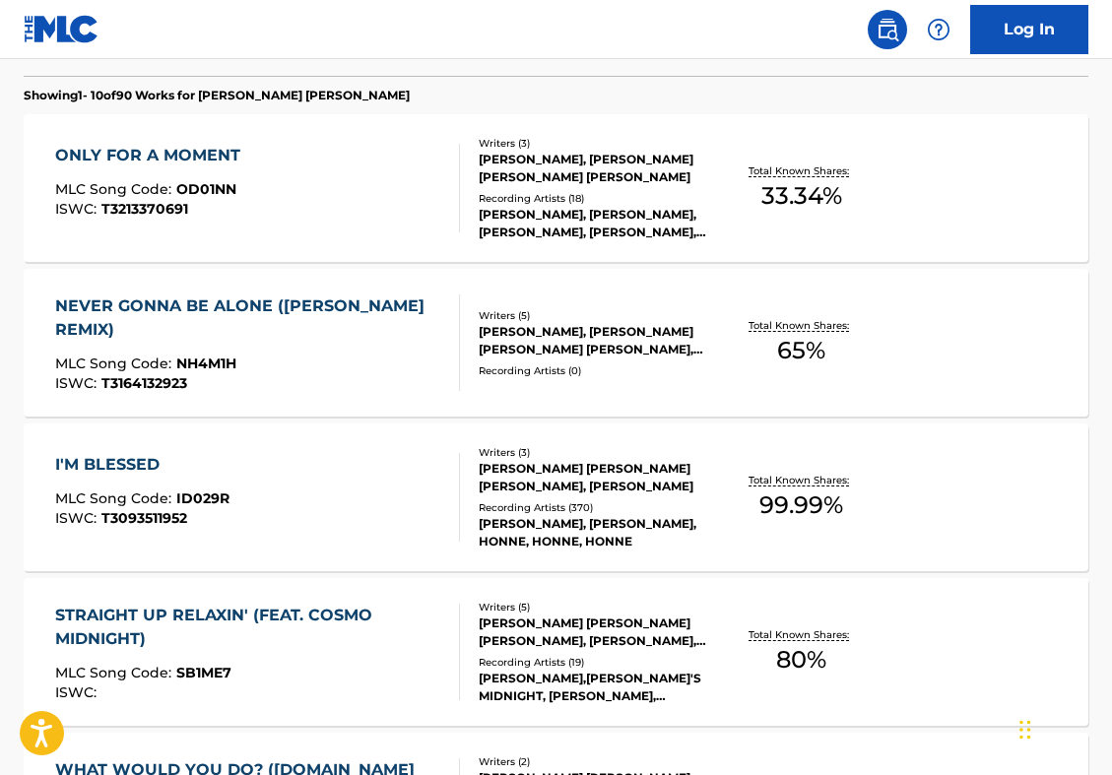
click at [371, 518] on div "I'M BLESSED MLC Song Code : ID029R ISWC : T3093511952" at bounding box center [257, 497] width 405 height 89
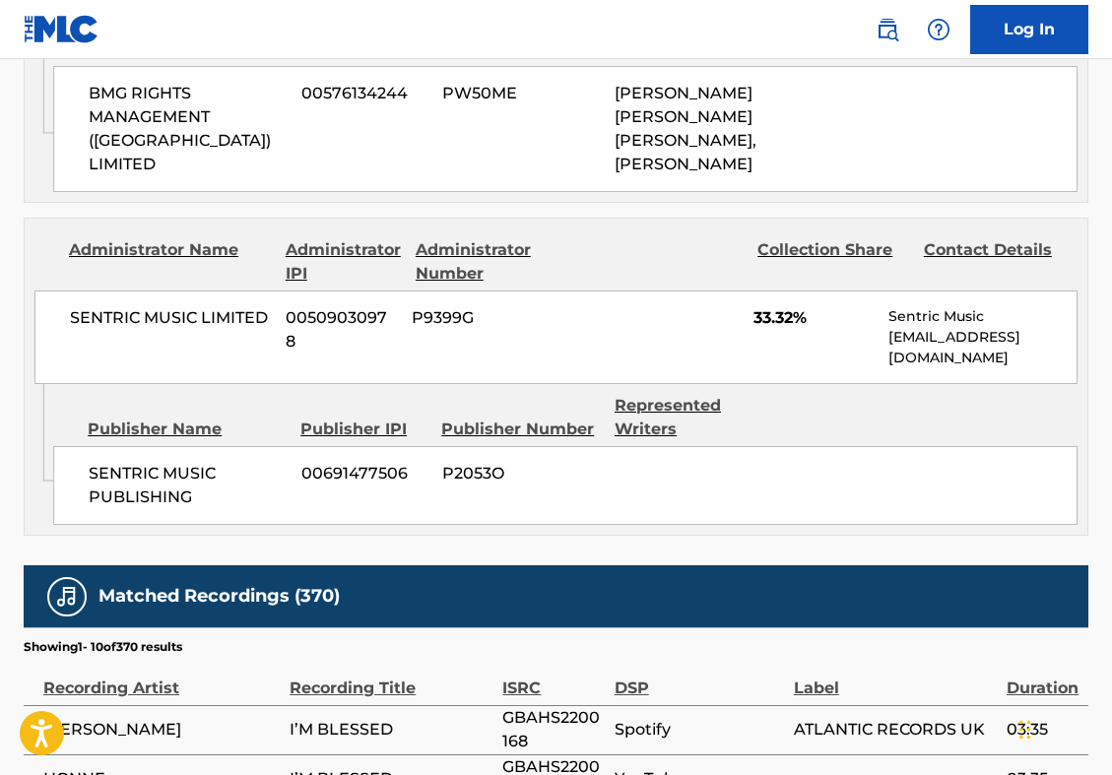
scroll to position [1329, 0]
